Goal: Information Seeking & Learning: Learn about a topic

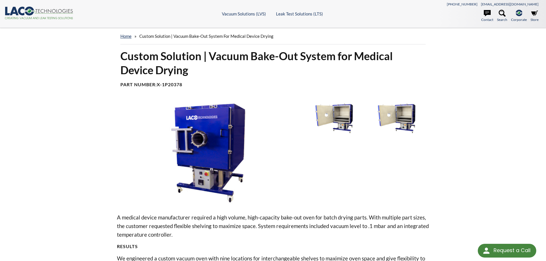
select select "Language Translate Widget"
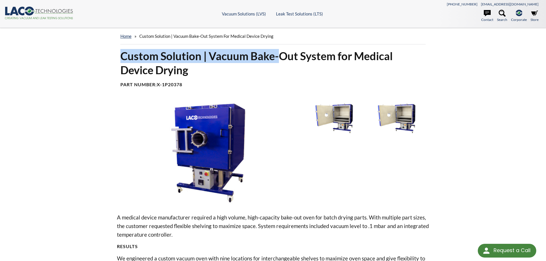
drag, startPoint x: 138, startPoint y: 56, endPoint x: 279, endPoint y: 59, distance: 141.0
click at [279, 59] on div "Custom Solution | Vacuum Bake-Out System for Medical Device Drying Part Number:…" at bounding box center [273, 70] width 312 height 43
click at [279, 59] on h1 "Custom Solution | Vacuum Bake-Out System for Medical Device Drying" at bounding box center [273, 63] width 306 height 28
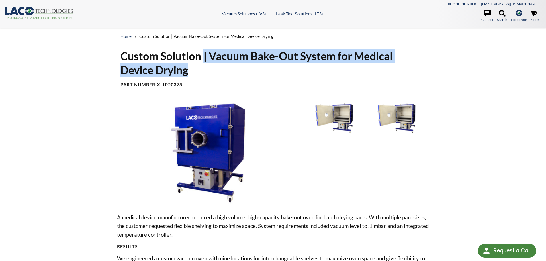
drag, startPoint x: 257, startPoint y: 58, endPoint x: 306, endPoint y: 63, distance: 48.7
click at [305, 64] on h1 "Custom Solution | Vacuum Bake-Out System for Medical Device Drying" at bounding box center [273, 63] width 306 height 28
click at [306, 63] on h1 "Custom Solution | Vacuum Bake-Out System for Medical Device Drying" at bounding box center [273, 63] width 306 height 28
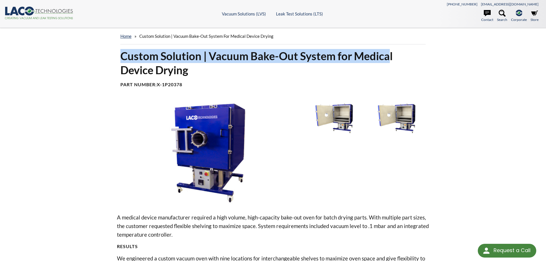
drag, startPoint x: 130, startPoint y: 56, endPoint x: 391, endPoint y: 51, distance: 260.9
click at [391, 51] on h1 "Custom Solution | Vacuum Bake-Out System for Medical Device Drying" at bounding box center [273, 63] width 306 height 28
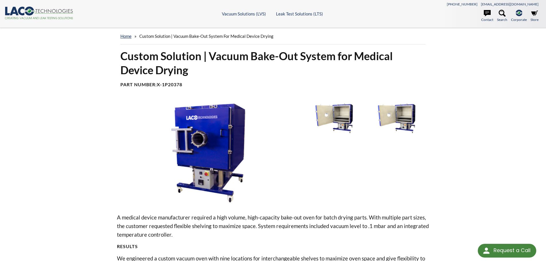
click at [326, 50] on h1 "Custom Solution | Vacuum Bake-Out System for Medical Device Drying" at bounding box center [273, 63] width 306 height 28
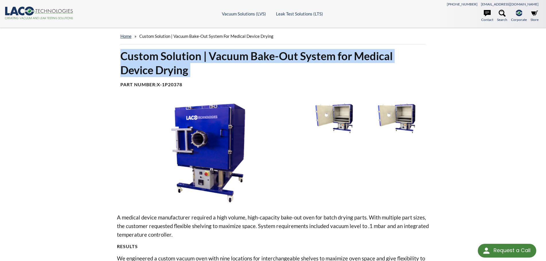
click at [326, 50] on h1 "Custom Solution | Vacuum Bake-Out System for Medical Device Drying" at bounding box center [273, 63] width 306 height 28
click at [340, 53] on h1 "Custom Solution | Vacuum Bake-Out System for Medical Device Drying" at bounding box center [273, 63] width 306 height 28
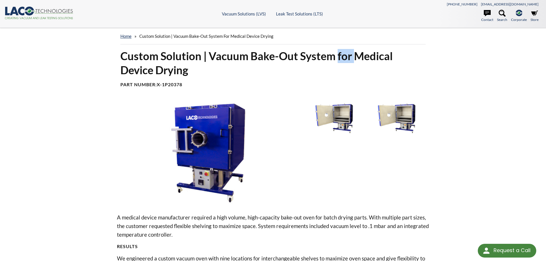
click at [340, 53] on h1 "Custom Solution | Vacuum Bake-Out System for Medical Device Drying" at bounding box center [273, 63] width 306 height 28
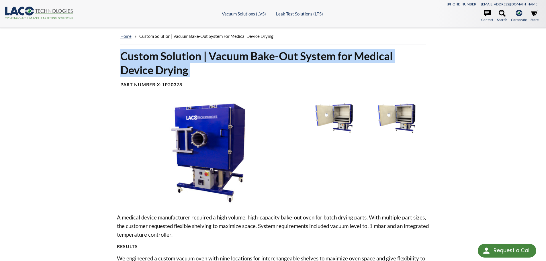
click at [340, 53] on h1 "Custom Solution | Vacuum Bake-Out System for Medical Device Drying" at bounding box center [273, 63] width 306 height 28
click at [321, 54] on h1 "Custom Solution | Vacuum Bake-Out System for Medical Device Drying" at bounding box center [273, 63] width 306 height 28
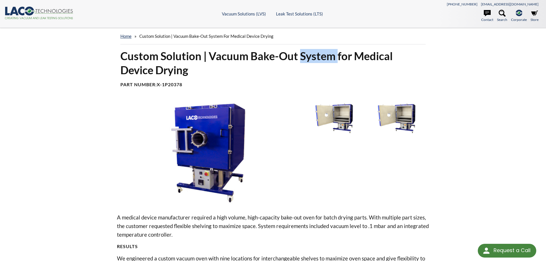
click at [321, 54] on h1 "Custom Solution | Vacuum Bake-Out System for Medical Device Drying" at bounding box center [273, 63] width 306 height 28
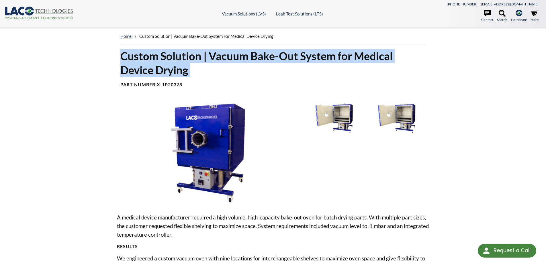
click at [321, 54] on h1 "Custom Solution | Vacuum Bake-Out System for Medical Device Drying" at bounding box center [273, 63] width 306 height 28
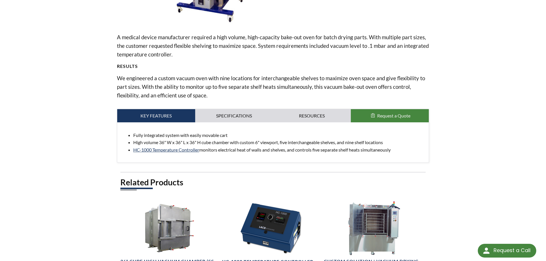
scroll to position [229, 0]
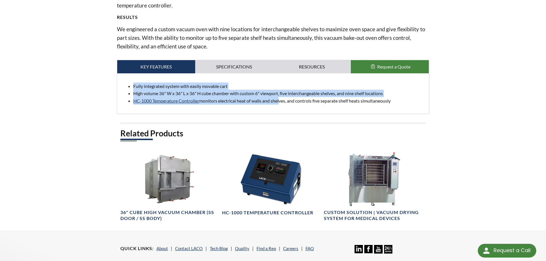
drag, startPoint x: 126, startPoint y: 86, endPoint x: 285, endPoint y: 105, distance: 160.0
click at [284, 105] on div "Fully integrated system with easily movable cart High volume 36" W x 36" L x 36…" at bounding box center [273, 93] width 312 height 40
click at [285, 105] on div "Fully integrated system with easily movable cart High volume 36" W x 36" L x 36…" at bounding box center [273, 93] width 312 height 40
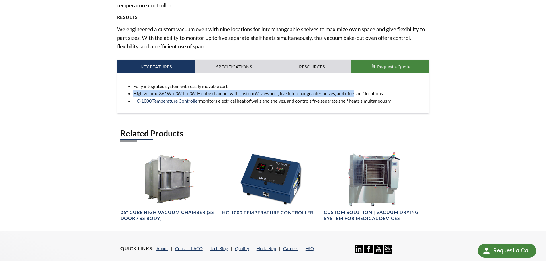
drag, startPoint x: 132, startPoint y: 92, endPoint x: 364, endPoint y: 93, distance: 231.9
click at [364, 93] on ul "Fully integrated system with easily movable cart High volume 36" W x 36" L x 36…" at bounding box center [273, 94] width 303 height 22
click at [364, 93] on li "High volume 36" W x 36" L x 36" H cube chamber with custom 6" viewport, five in…" at bounding box center [278, 93] width 291 height 7
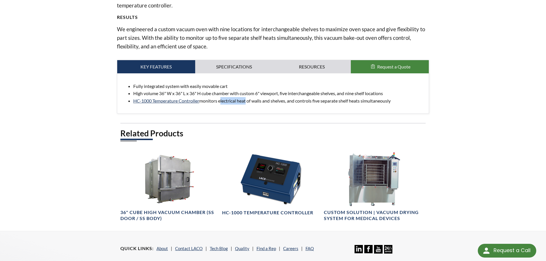
drag, startPoint x: 221, startPoint y: 101, endPoint x: 248, endPoint y: 101, distance: 27.5
click at [248, 101] on li "HC-1000 Temperature Controller monitors electrical heat of walls and shelves, a…" at bounding box center [278, 100] width 291 height 7
click at [248, 100] on li "HC-1000 Temperature Controller monitors electrical heat of walls and shelves, a…" at bounding box center [278, 100] width 291 height 7
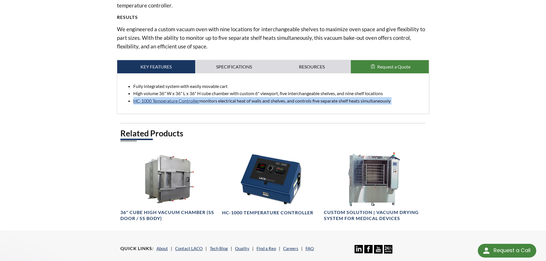
click at [248, 100] on li "HC-1000 Temperature Controller monitors electrical heat of walls and shelves, a…" at bounding box center [278, 100] width 291 height 7
